Goal: Information Seeking & Learning: Learn about a topic

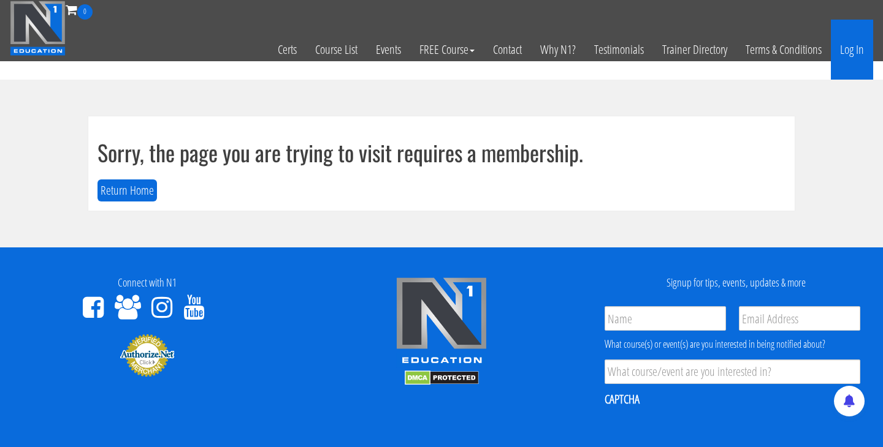
click at [862, 53] on link "Log In" at bounding box center [851, 50] width 42 height 60
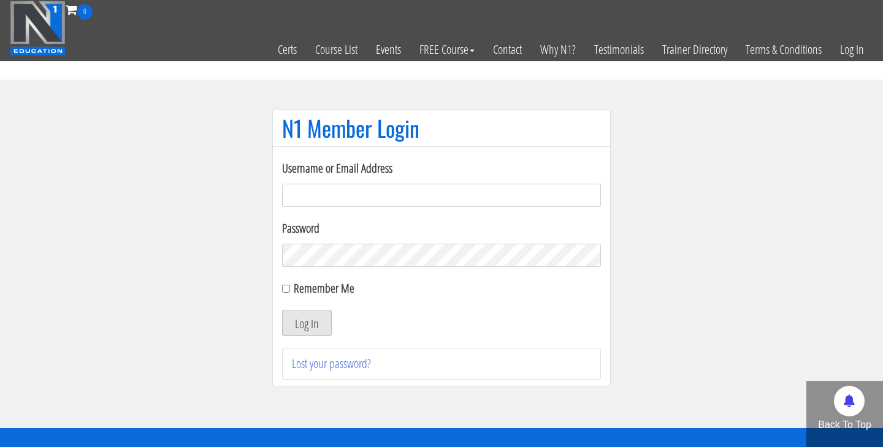
type input "[PERSON_NAME][EMAIL_ADDRESS][DOMAIN_NAME]"
click at [324, 321] on button "Log In" at bounding box center [307, 323] width 50 height 26
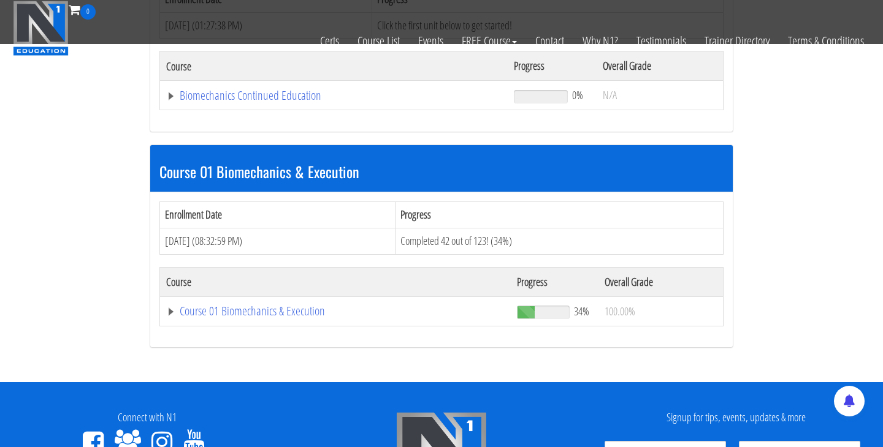
scroll to position [259, 0]
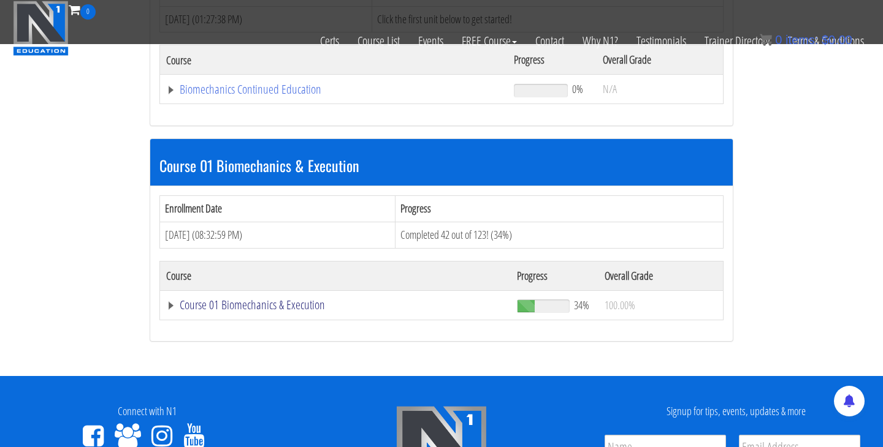
click at [312, 306] on link "Course 01 Biomechanics & Execution" at bounding box center [335, 305] width 338 height 12
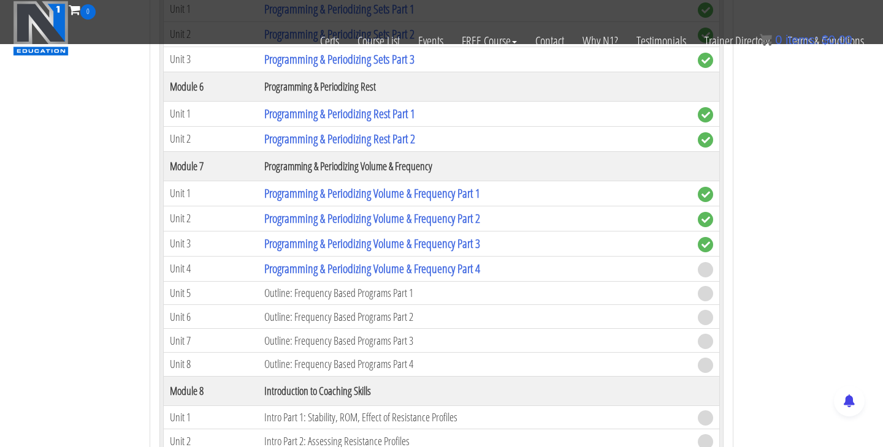
scroll to position [1639, 0]
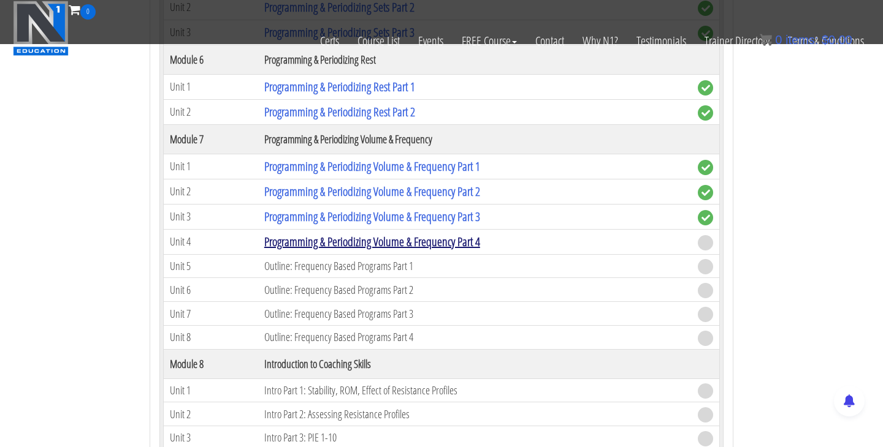
click at [374, 245] on link "Programming & Periodizing Volume & Frequency Part 4" at bounding box center [372, 241] width 216 height 17
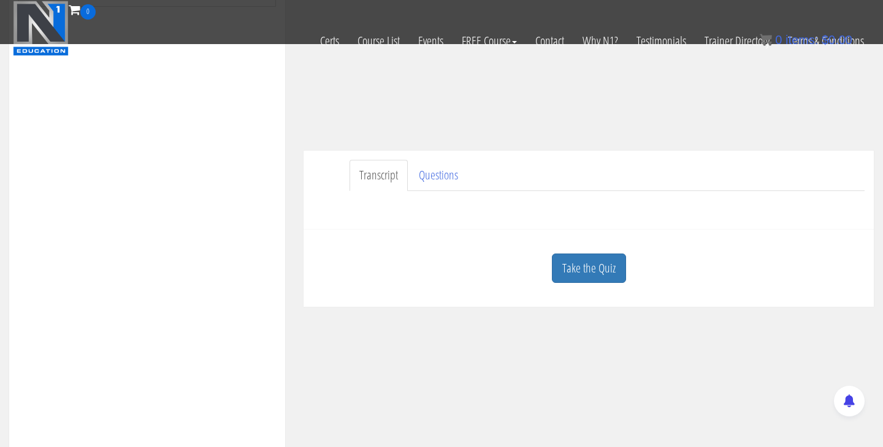
scroll to position [254, 0]
click at [606, 272] on link "Take the Quiz" at bounding box center [589, 268] width 74 height 30
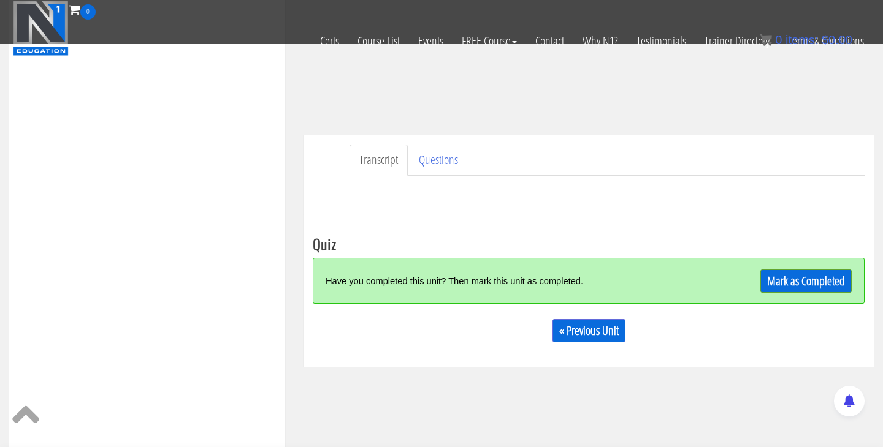
scroll to position [277, 0]
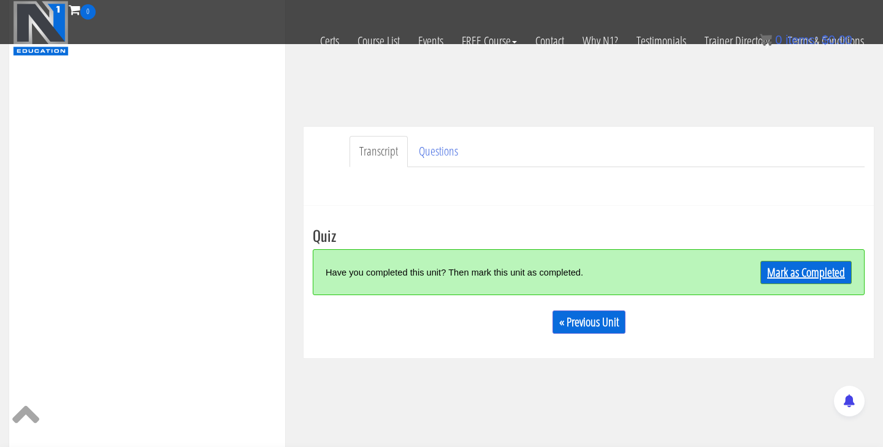
click at [772, 273] on link "Mark as Completed" at bounding box center [805, 272] width 91 height 23
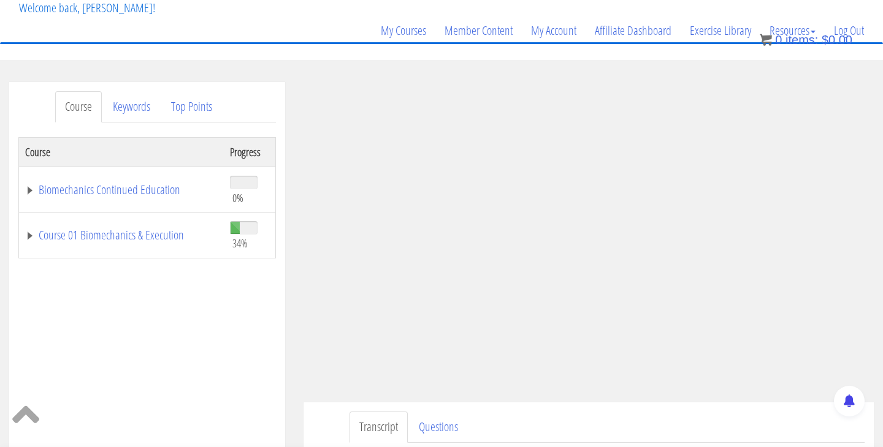
scroll to position [85, 0]
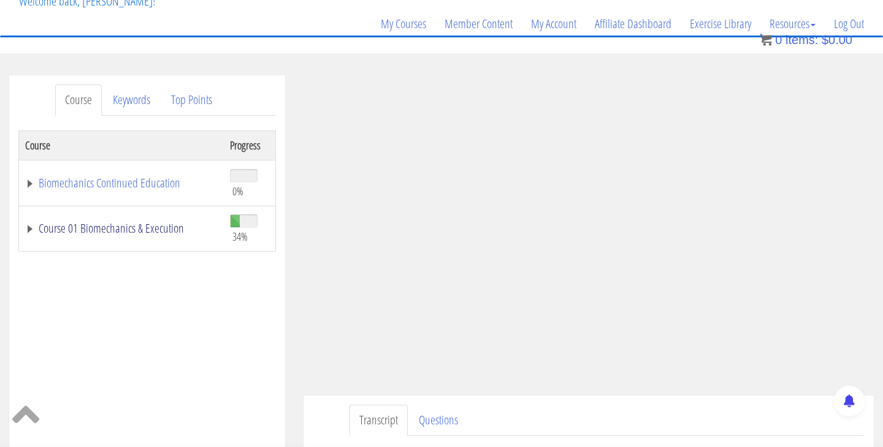
click at [158, 233] on link "Course 01 Biomechanics & Execution" at bounding box center [121, 228] width 192 height 12
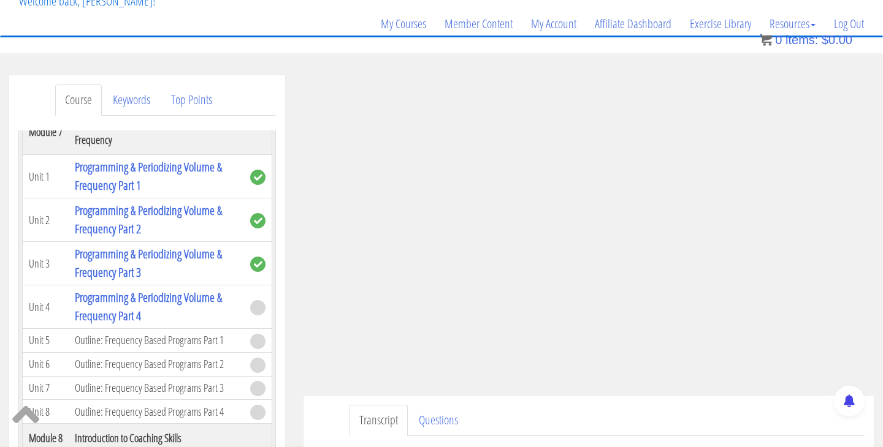
scroll to position [1474, 0]
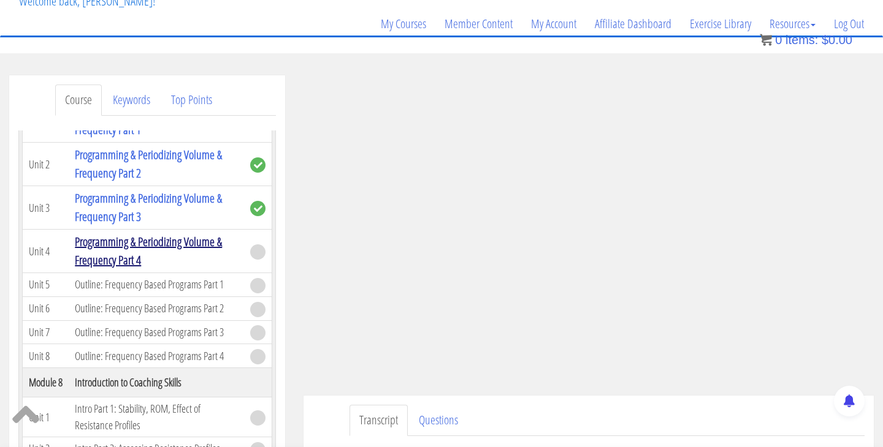
click at [202, 241] on link "Programming & Periodizing Volume & Frequency Part 4" at bounding box center [148, 250] width 147 height 35
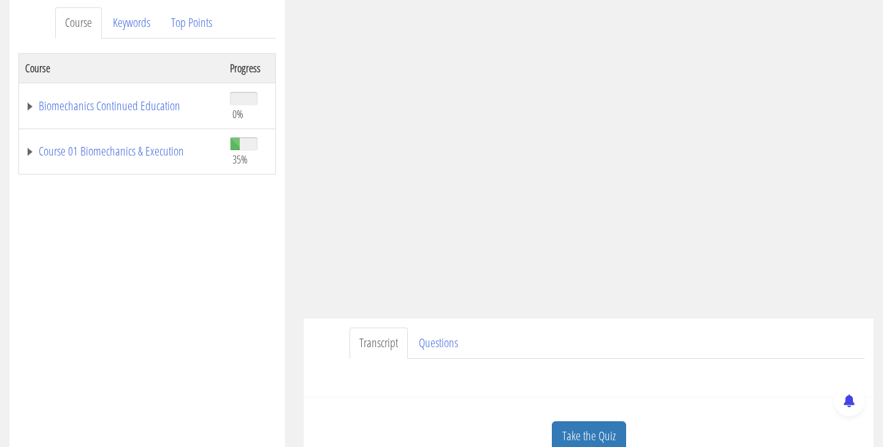
scroll to position [165, 0]
click at [449, 341] on link "Questions" at bounding box center [438, 340] width 59 height 31
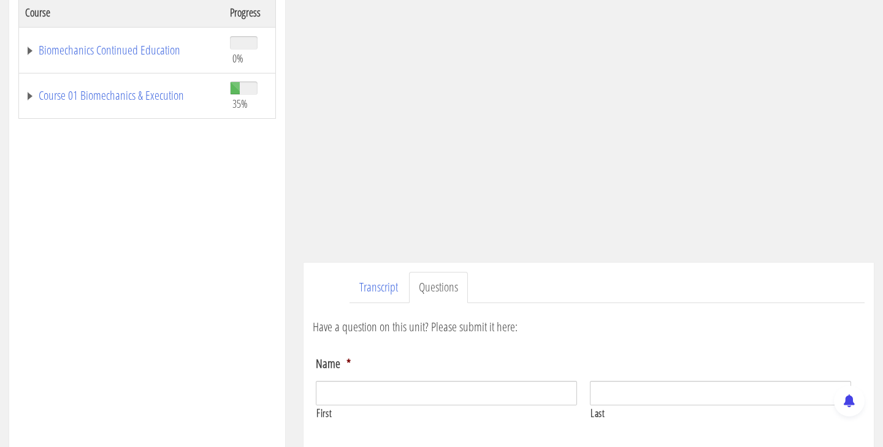
scroll to position [221, 0]
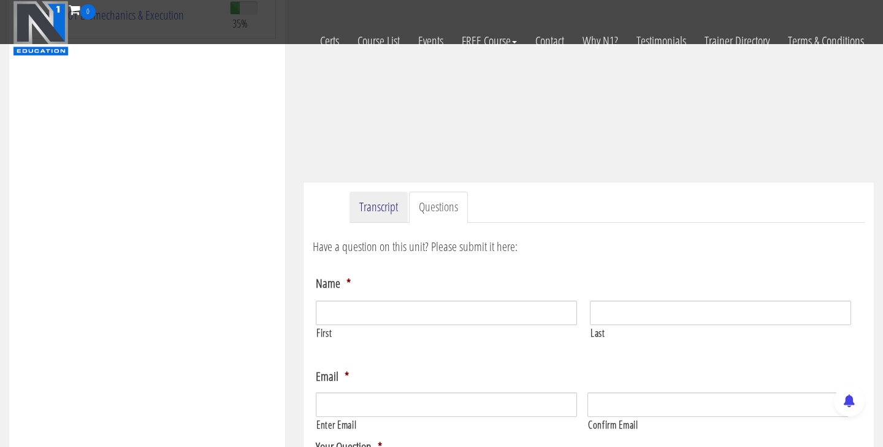
click at [373, 197] on link "Transcript" at bounding box center [378, 207] width 58 height 31
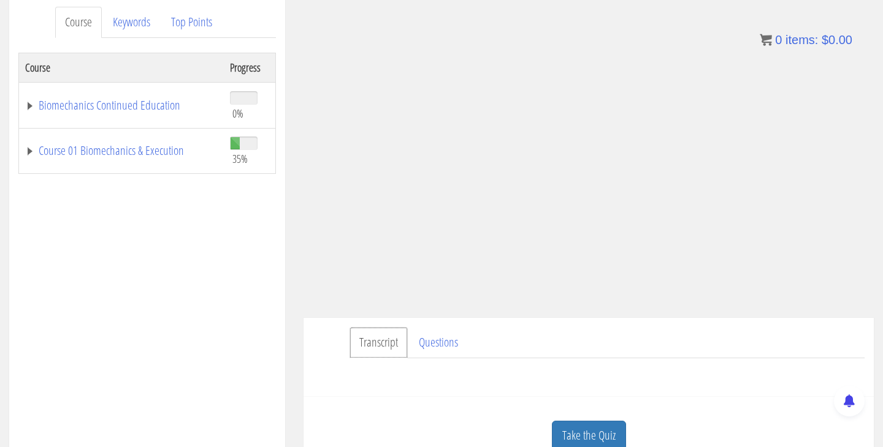
scroll to position [170, 0]
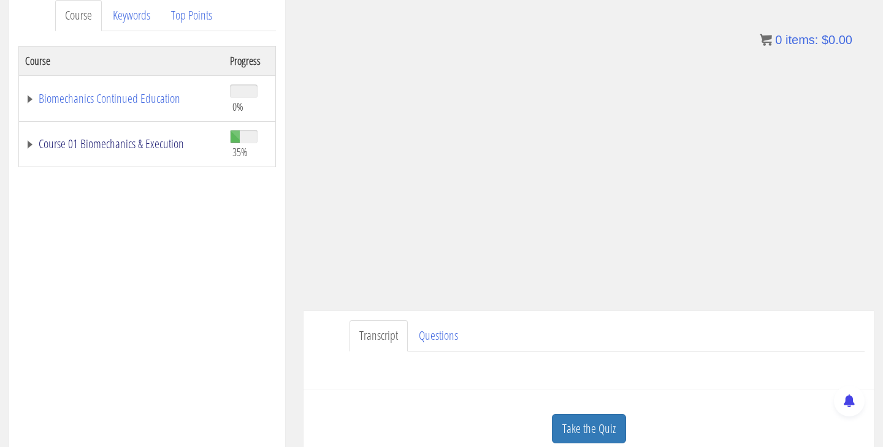
click at [158, 141] on link "Course 01 Biomechanics & Execution" at bounding box center [121, 144] width 192 height 12
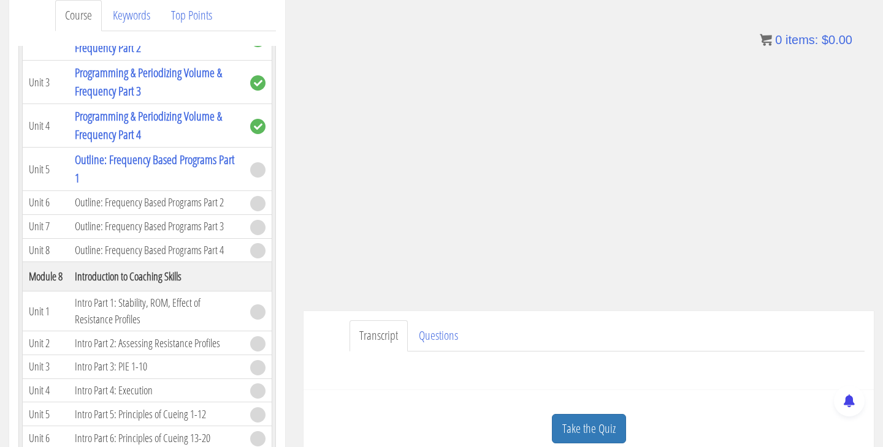
scroll to position [1516, 0]
click at [180, 163] on link "Outline: Frequency Based Programs Part 1" at bounding box center [154, 167] width 159 height 35
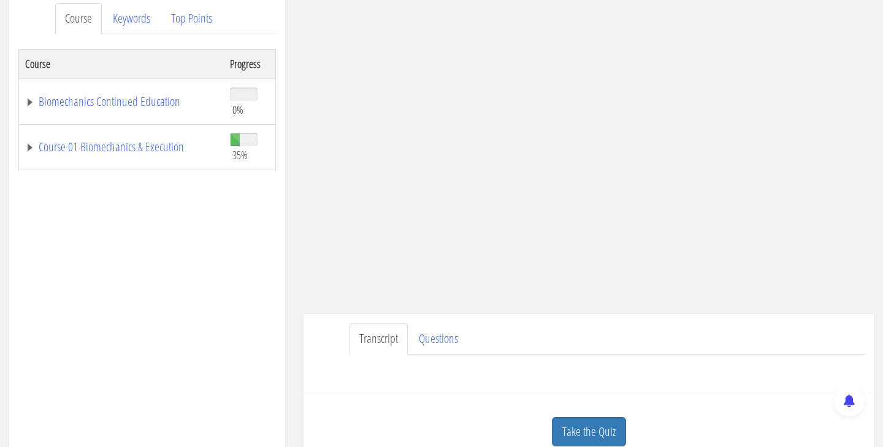
scroll to position [172, 0]
